Goal: Navigation & Orientation: Understand site structure

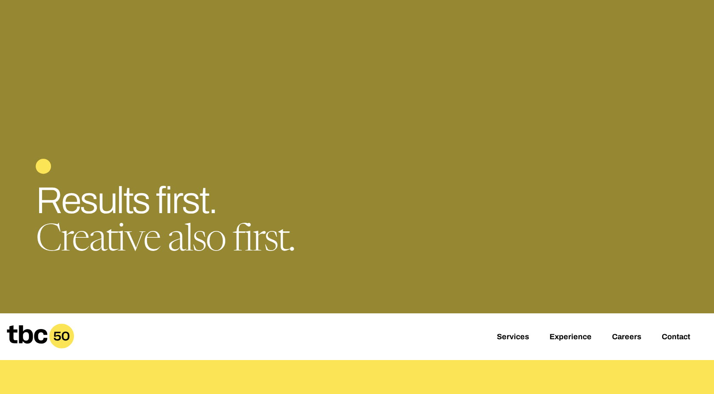
scroll to position [43, 0]
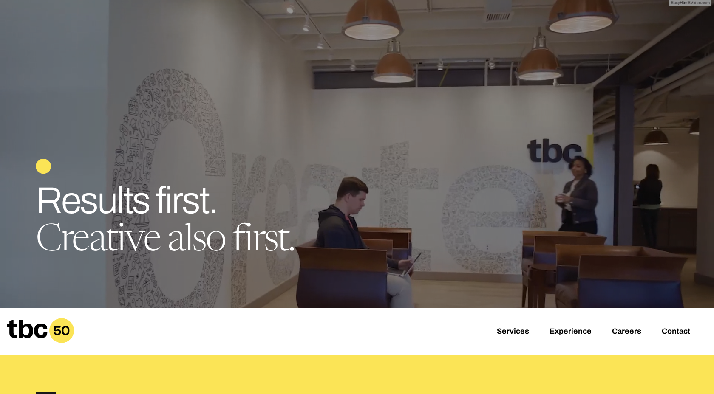
click at [626, 326] on div "Services Experience Careers Contact" at bounding box center [357, 331] width 714 height 47
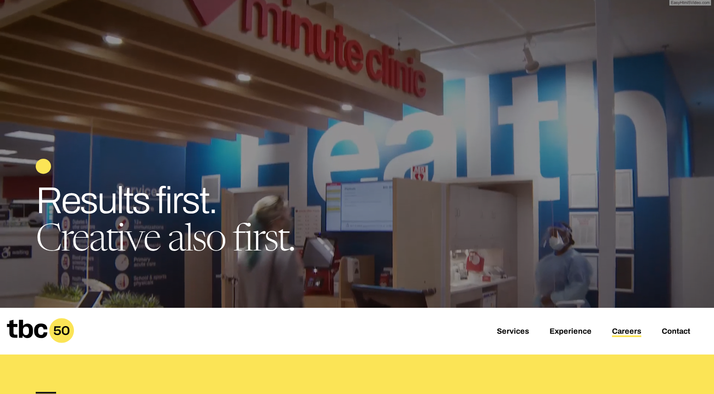
click at [625, 330] on link "Careers" at bounding box center [626, 332] width 29 height 10
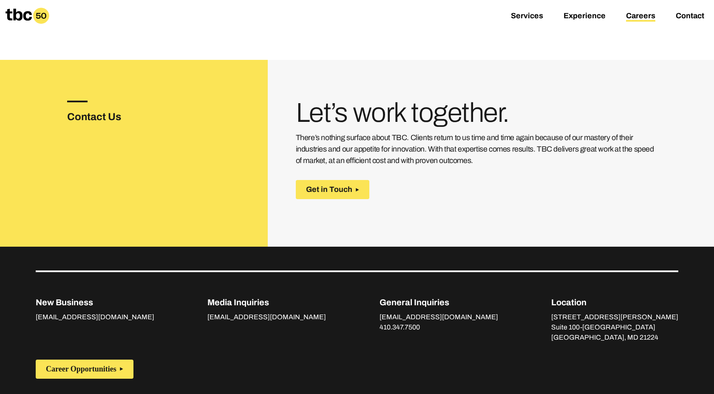
scroll to position [245, 0]
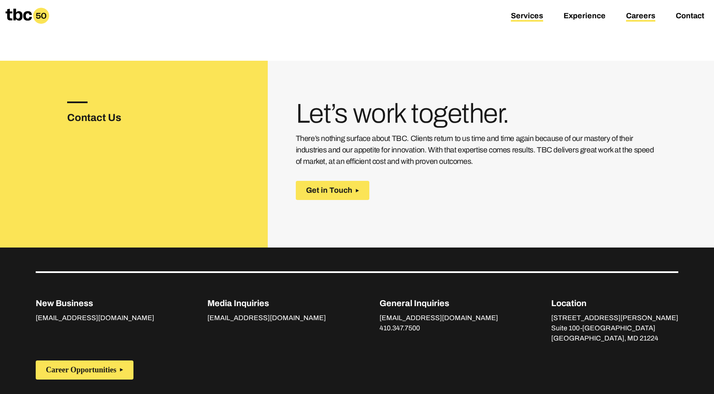
click at [516, 13] on link "Services" at bounding box center [526, 16] width 32 height 10
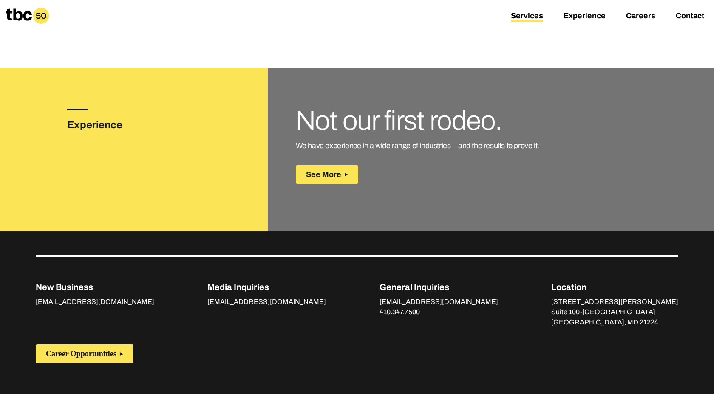
scroll to position [1229, 0]
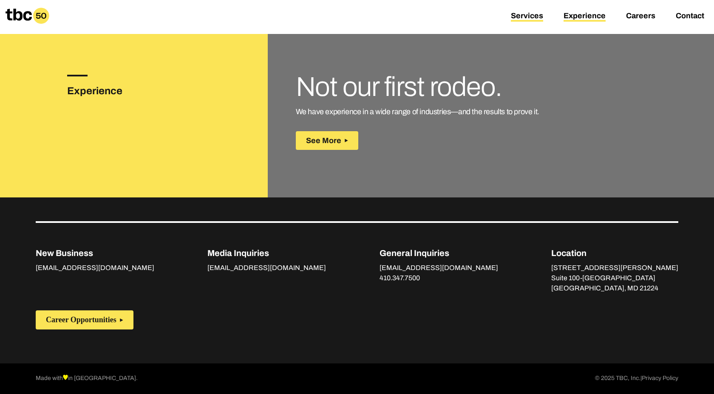
click at [576, 15] on link "Experience" at bounding box center [584, 16] width 42 height 10
